Goal: Transaction & Acquisition: Obtain resource

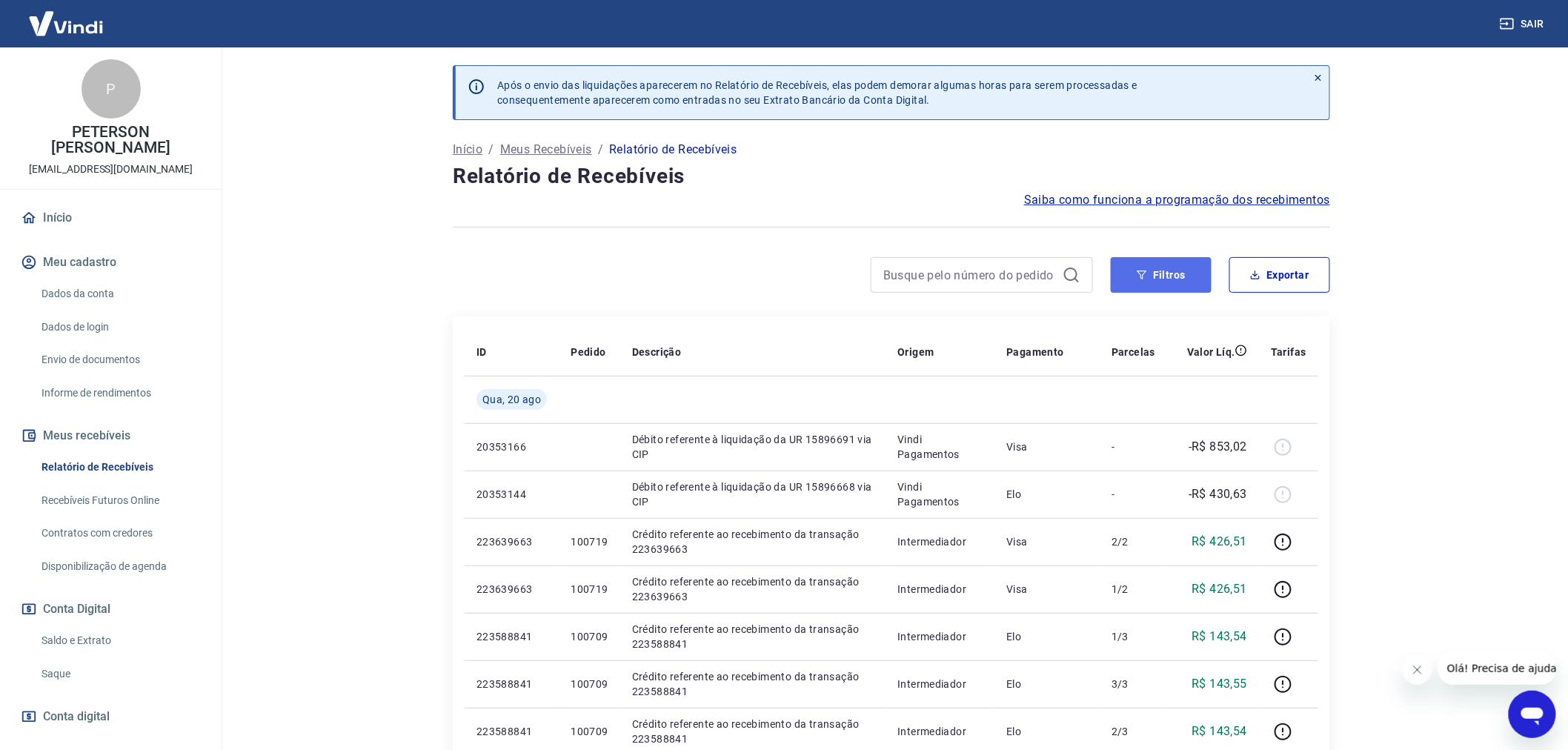
click at [1168, 272] on button "Filtros" at bounding box center [1160, 275] width 100 height 36
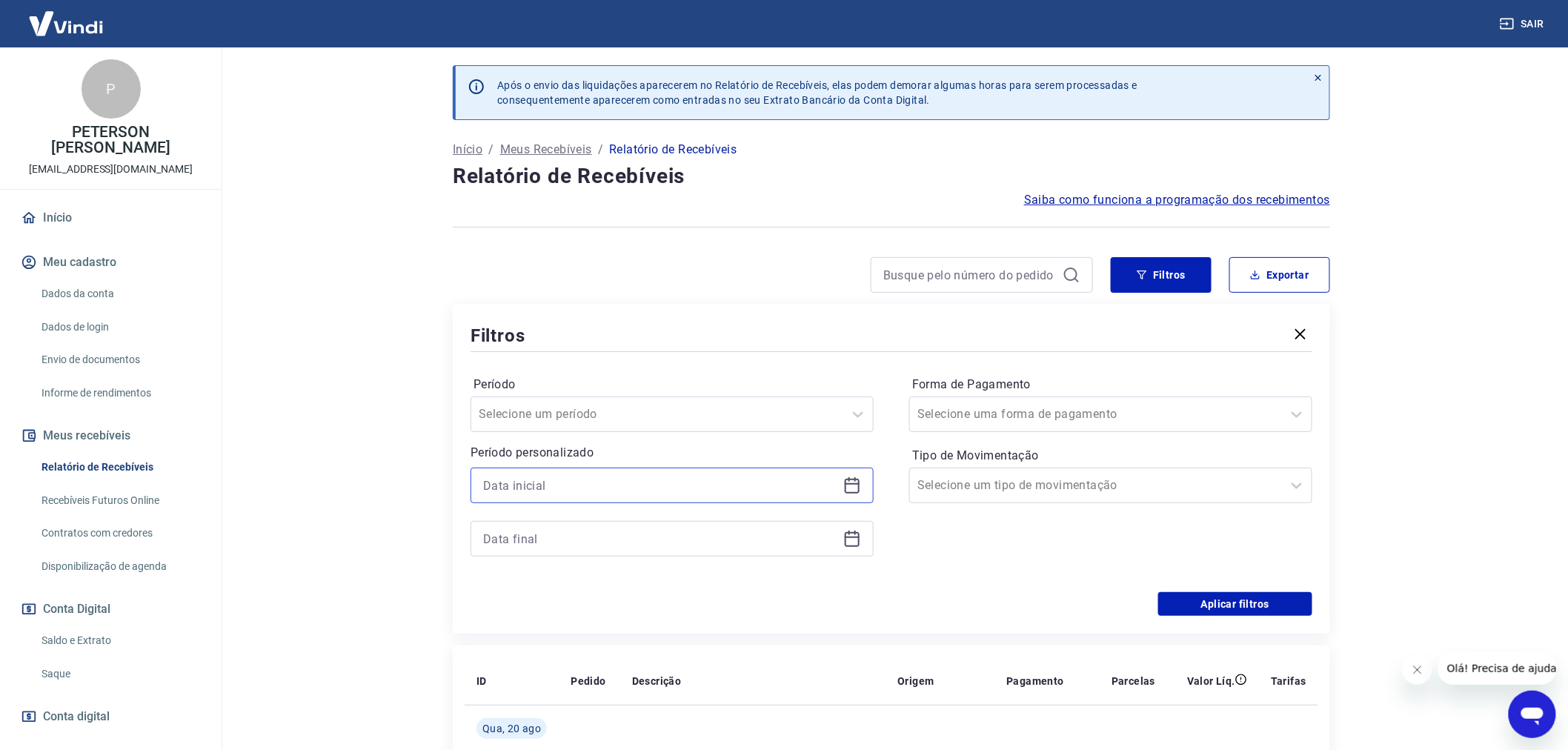
click at [501, 485] on input at bounding box center [661, 485] width 355 height 22
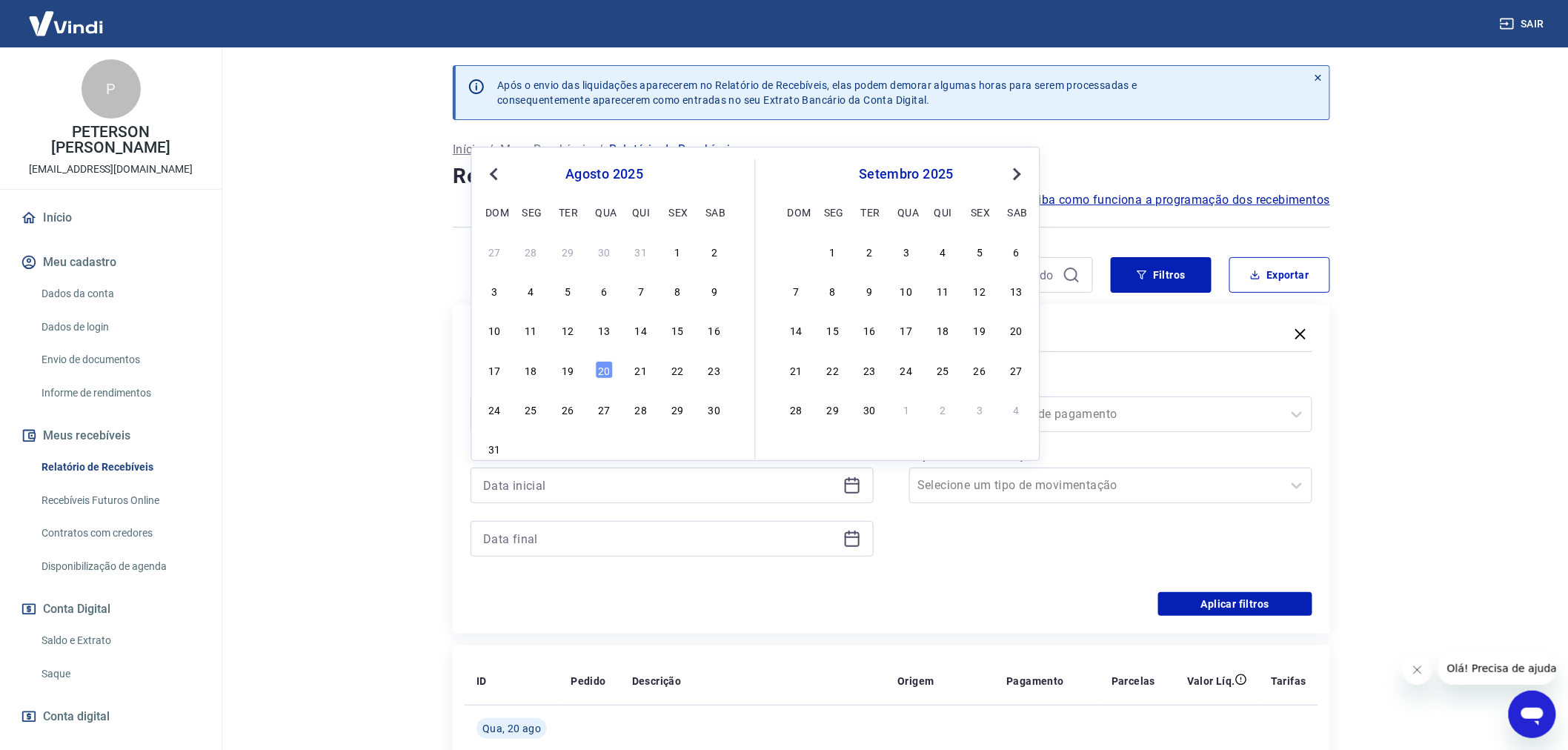
drag, startPoint x: 569, startPoint y: 367, endPoint x: 561, endPoint y: 457, distance: 90.4
click at [569, 368] on div "19" at bounding box center [567, 370] width 18 height 18
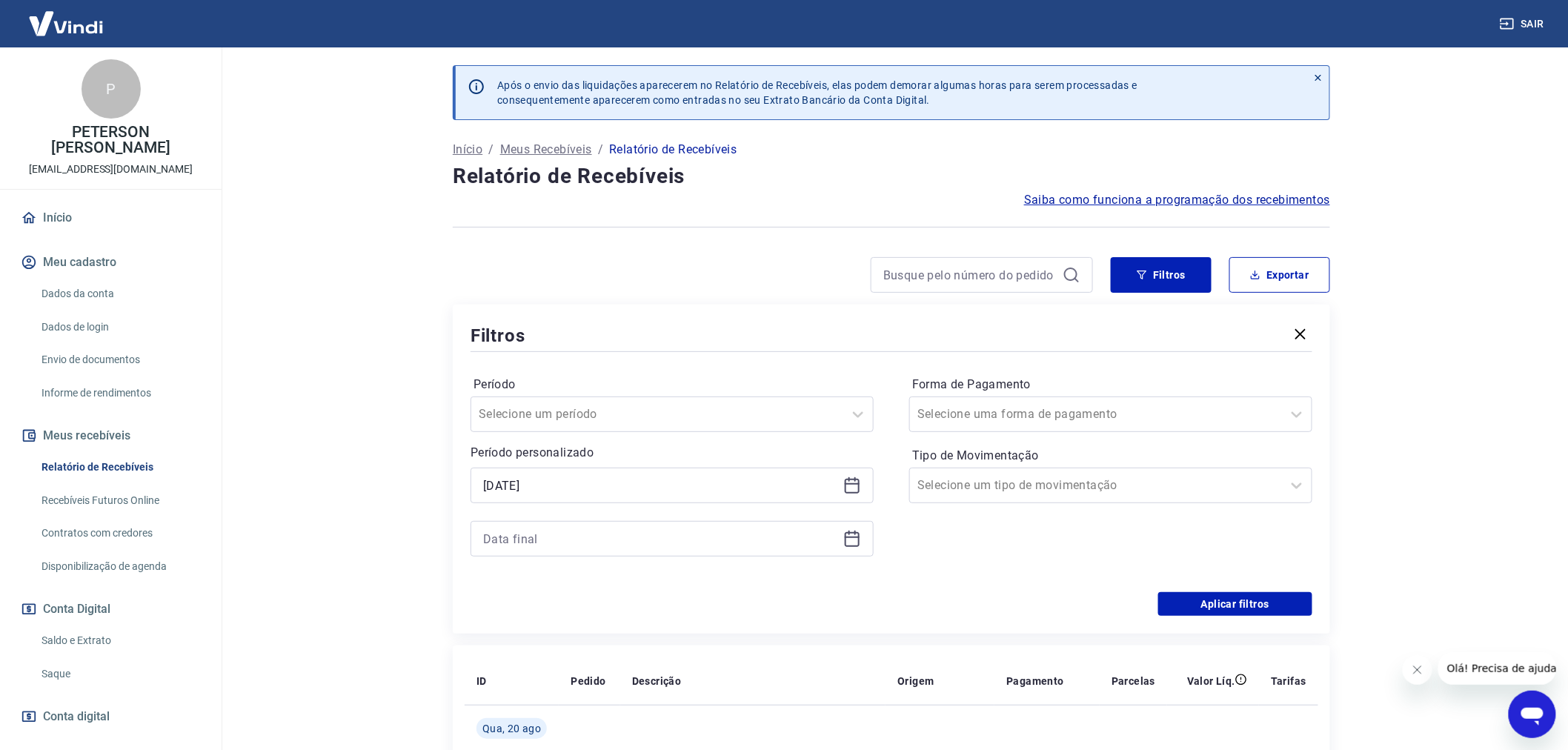
type input "[DATE]"
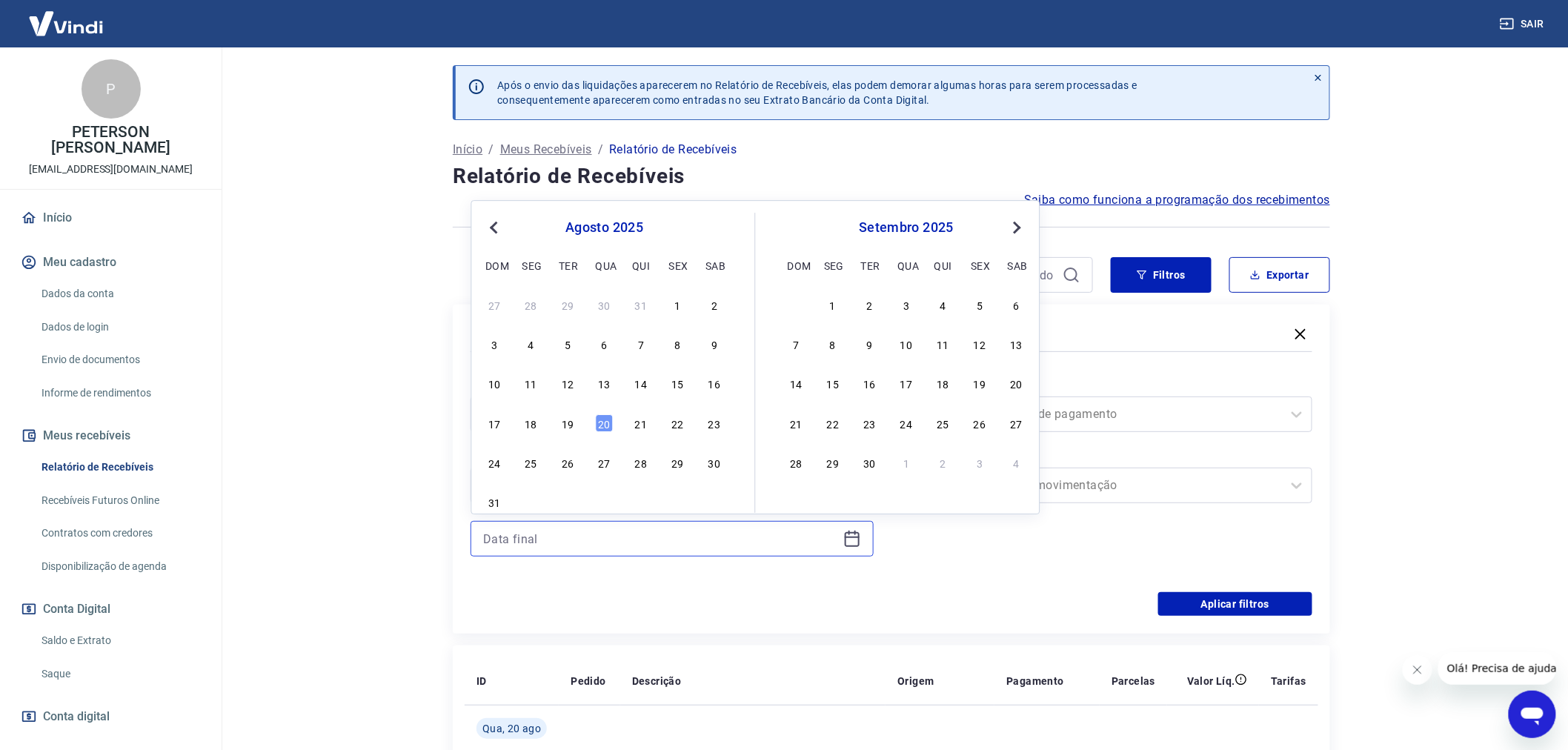
click at [568, 540] on input at bounding box center [661, 538] width 355 height 22
click at [612, 425] on div "17 18 19 20 21 22 23" at bounding box center [604, 422] width 242 height 22
drag, startPoint x: 594, startPoint y: 424, endPoint x: 629, endPoint y: 432, distance: 35.9
click at [595, 424] on div "17 18 19 20 21 22 23" at bounding box center [604, 422] width 242 height 22
drag, startPoint x: 1253, startPoint y: 598, endPoint x: 544, endPoint y: 530, distance: 712.3
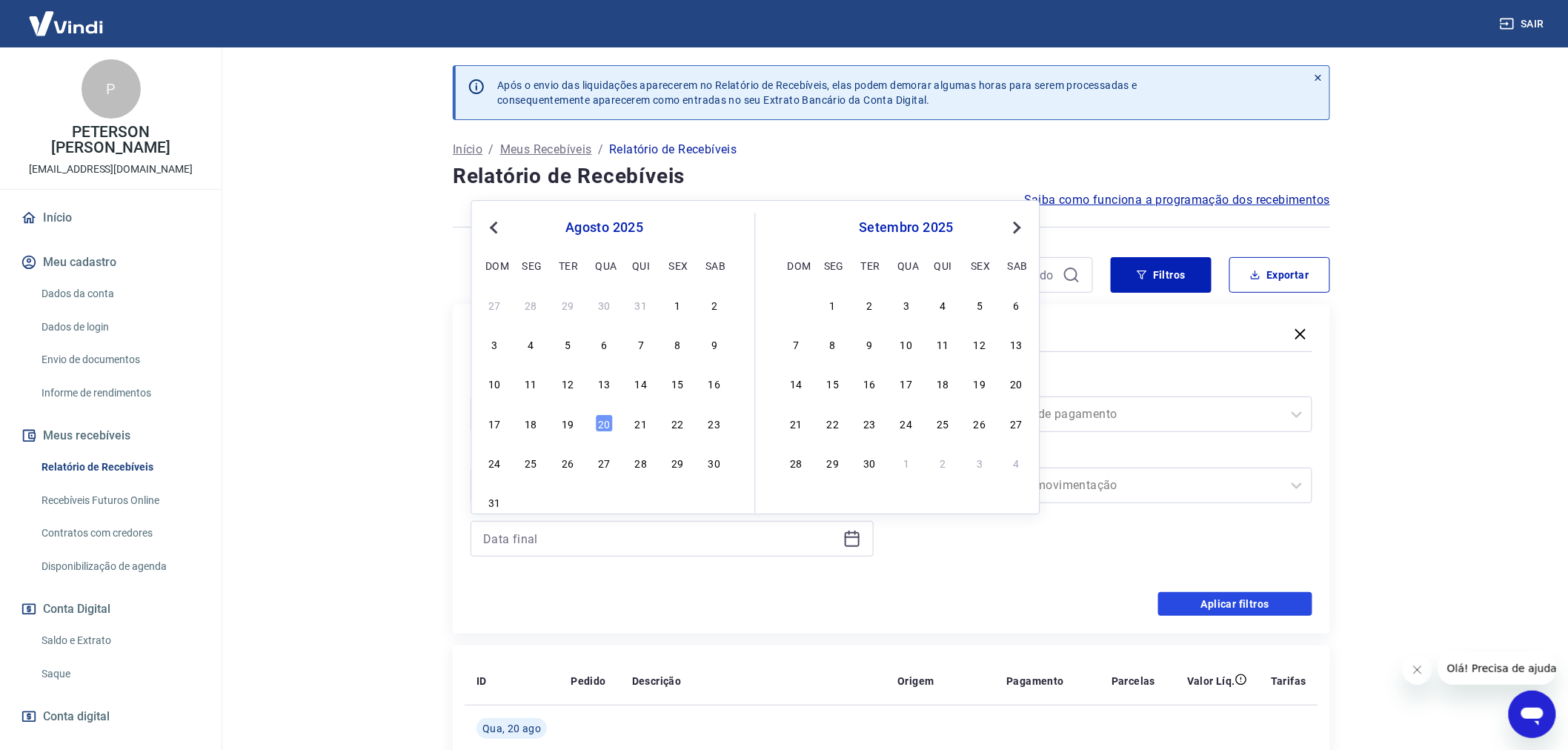
click at [1252, 598] on button "Aplicar filtros" at bounding box center [1234, 603] width 155 height 24
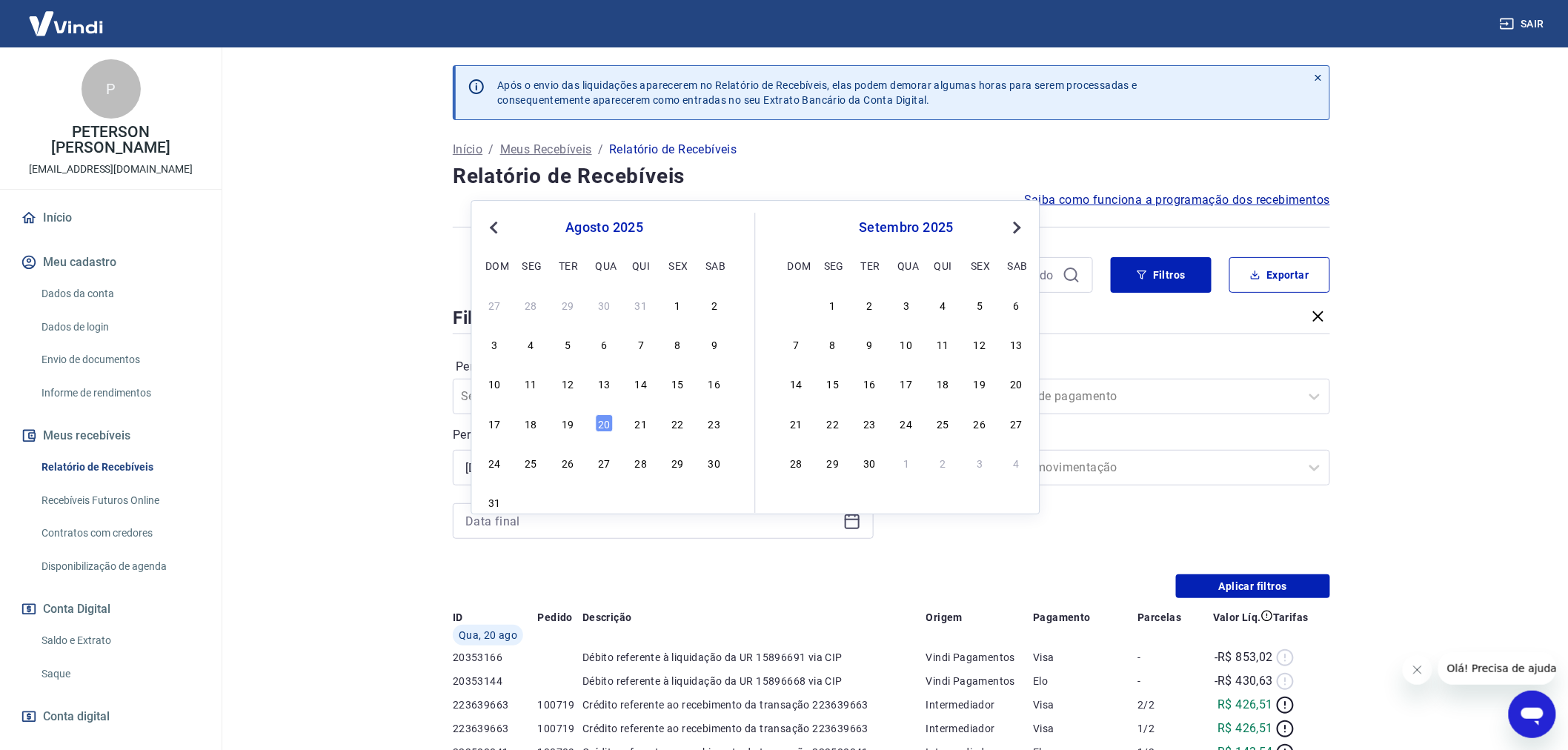
click at [543, 534] on div "Após o envio das liquidações aparecerem no Relatório de Recebíveis, elas podem …" at bounding box center [891, 689] width 913 height 1285
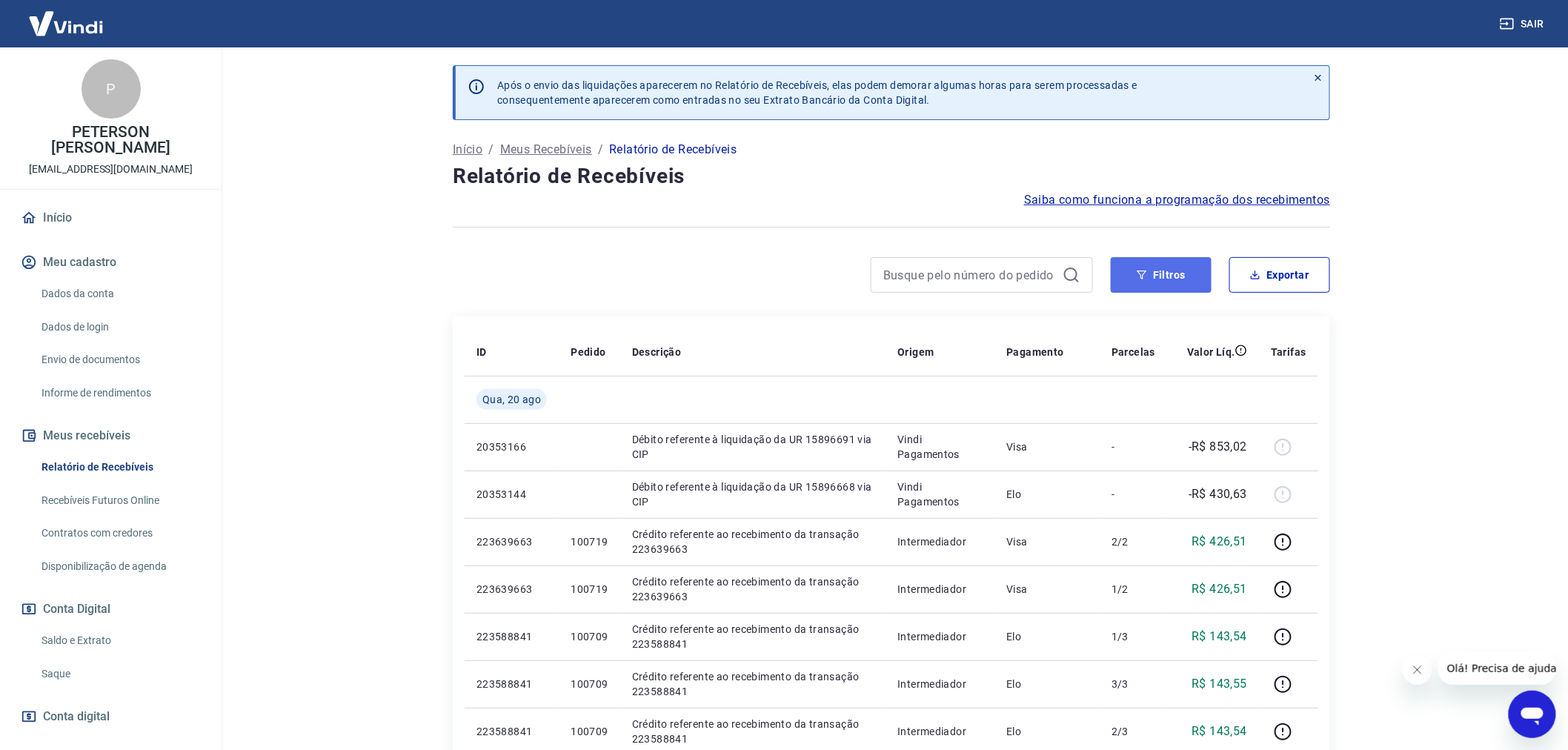
click at [1165, 277] on button "Filtros" at bounding box center [1160, 275] width 100 height 36
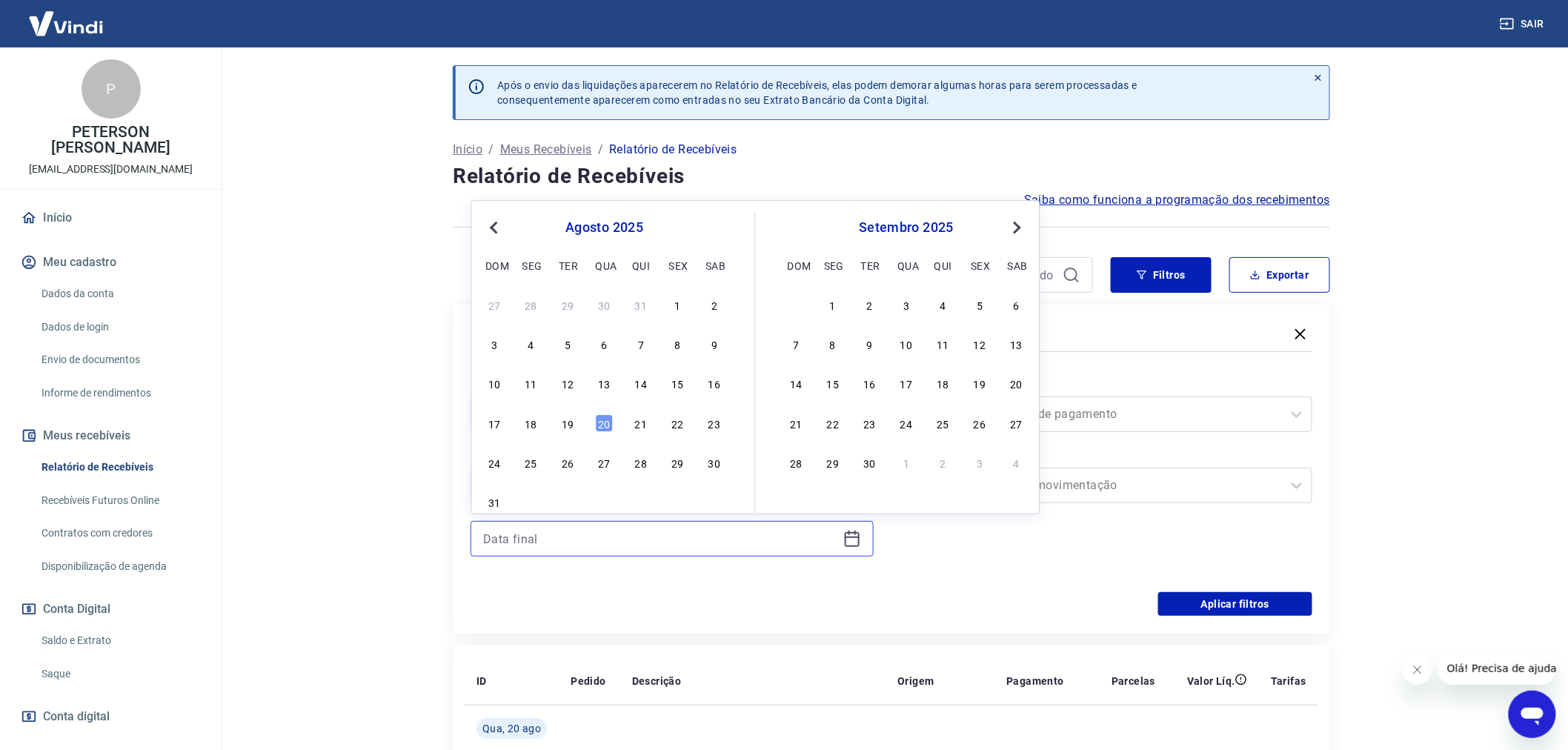
click at [493, 540] on input at bounding box center [661, 538] width 355 height 22
click at [598, 423] on div "20" at bounding box center [604, 423] width 18 height 18
click at [598, 423] on input "Período" at bounding box center [554, 413] width 150 height 18
type input "[DATE]"
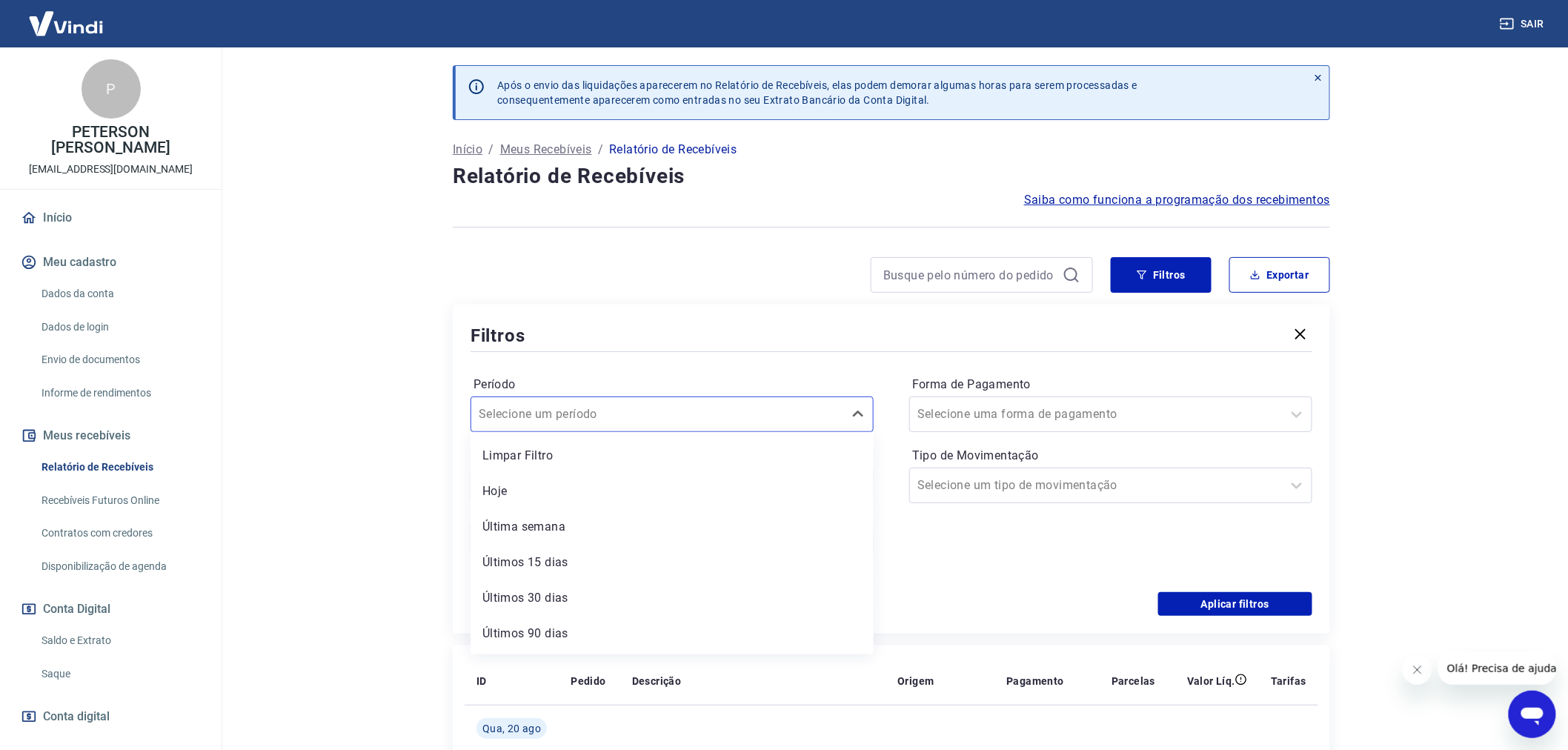
click at [598, 423] on input "Período" at bounding box center [554, 413] width 150 height 18
click at [314, 520] on main "Após o envio das liquidações aparecerem no Relatório de Recebíveis, elas podem …" at bounding box center [891, 398] width 1353 height 703
click at [1235, 596] on button "Aplicar filtros" at bounding box center [1234, 603] width 155 height 24
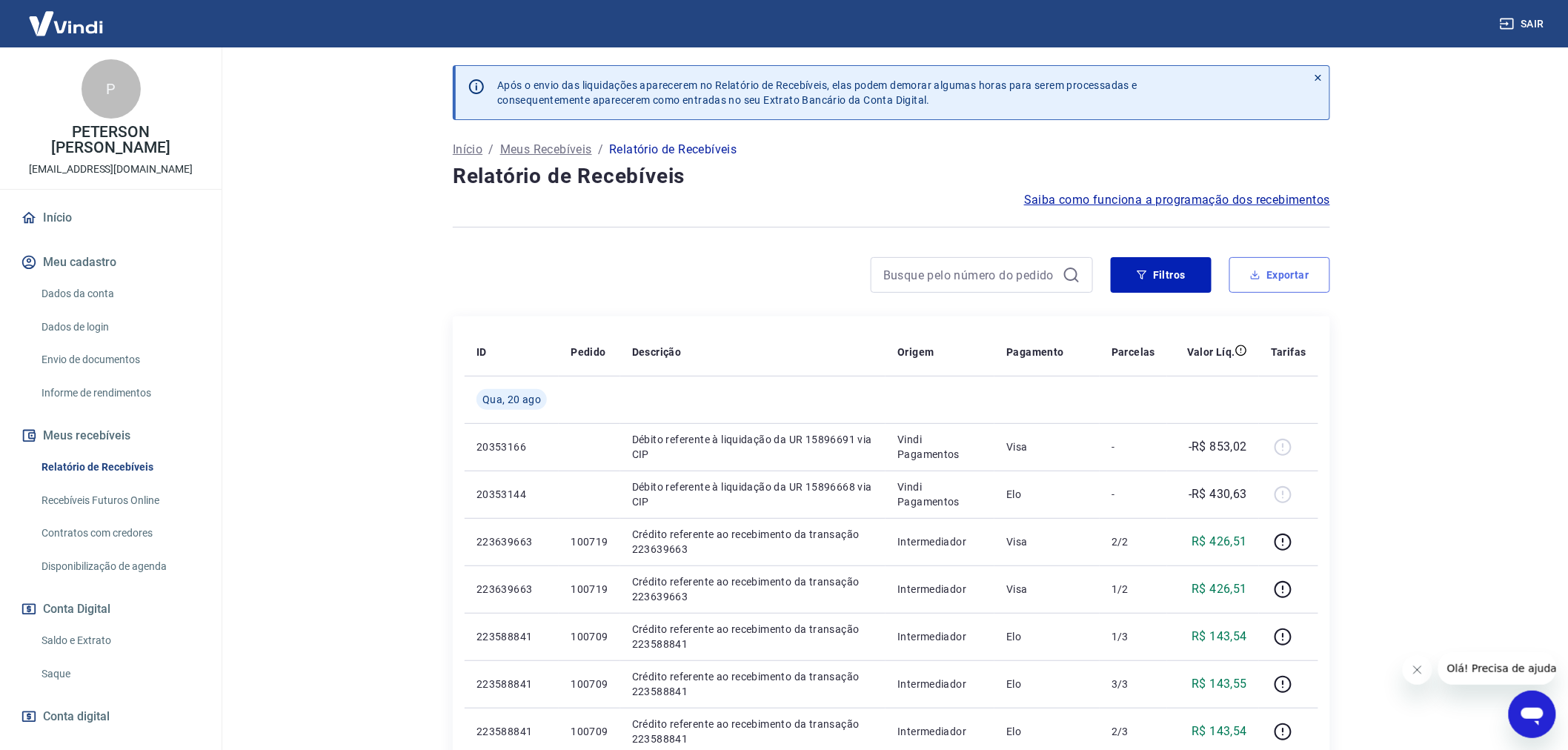
click at [1262, 280] on button "Exportar" at bounding box center [1279, 275] width 100 height 36
type input "[DATE]"
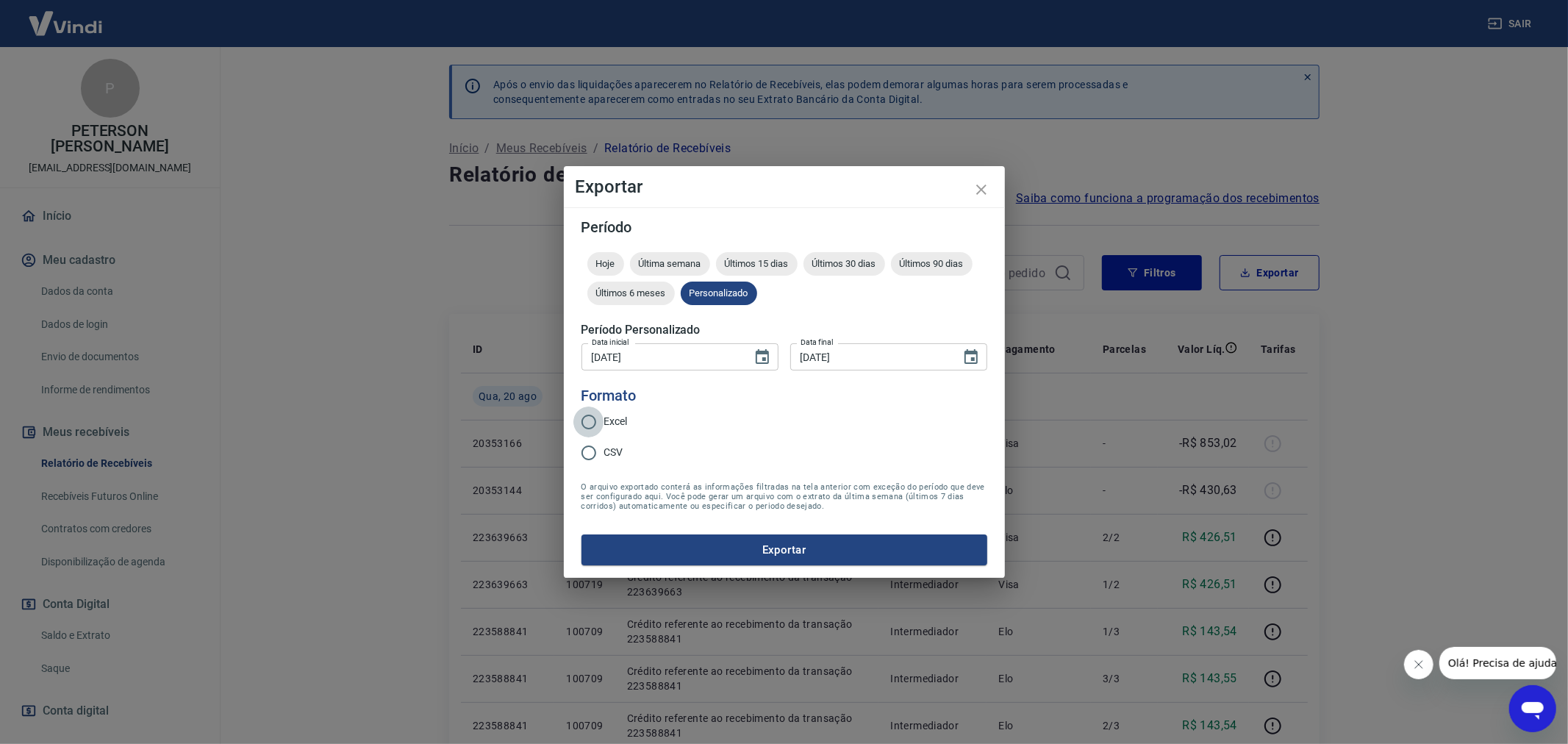
click at [591, 423] on input "Excel" at bounding box center [589, 421] width 31 height 31
radio input "true"
click at [780, 548] on button "Exportar" at bounding box center [784, 549] width 405 height 31
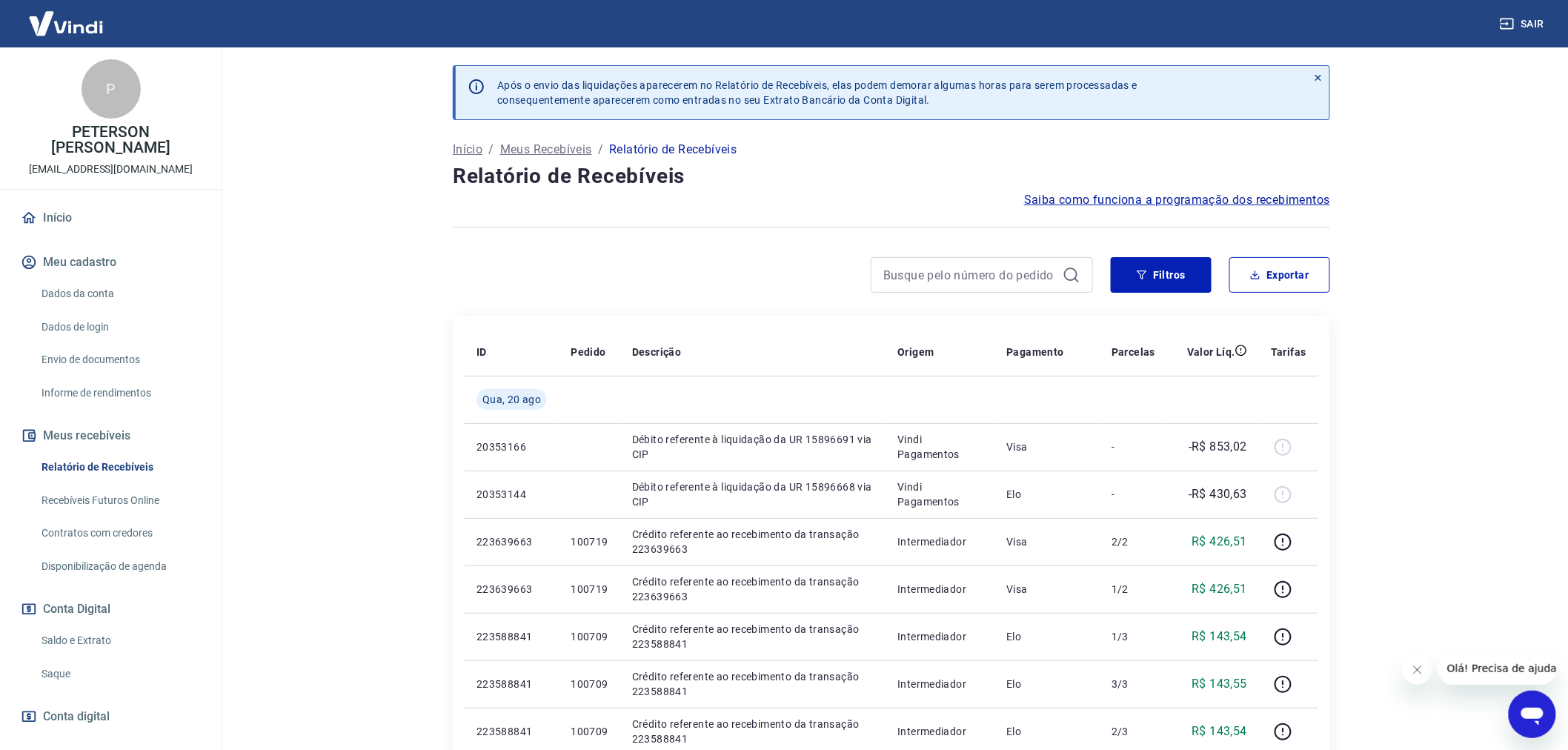
click at [79, 637] on link "Saldo e Extrato" at bounding box center [119, 641] width 168 height 30
